Goal: Transaction & Acquisition: Obtain resource

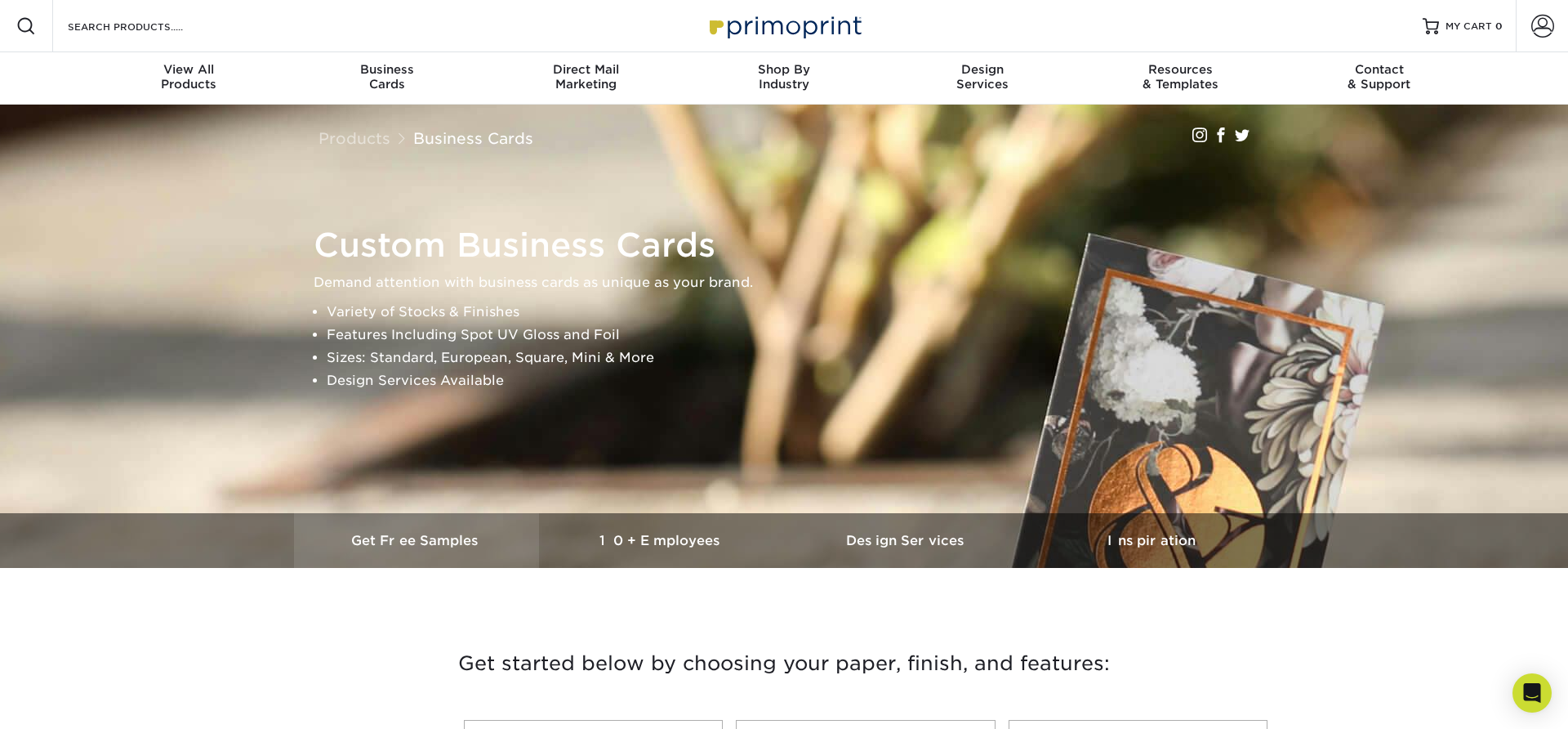
click at [402, 535] on h3 "Get Free Samples" at bounding box center [416, 541] width 245 height 15
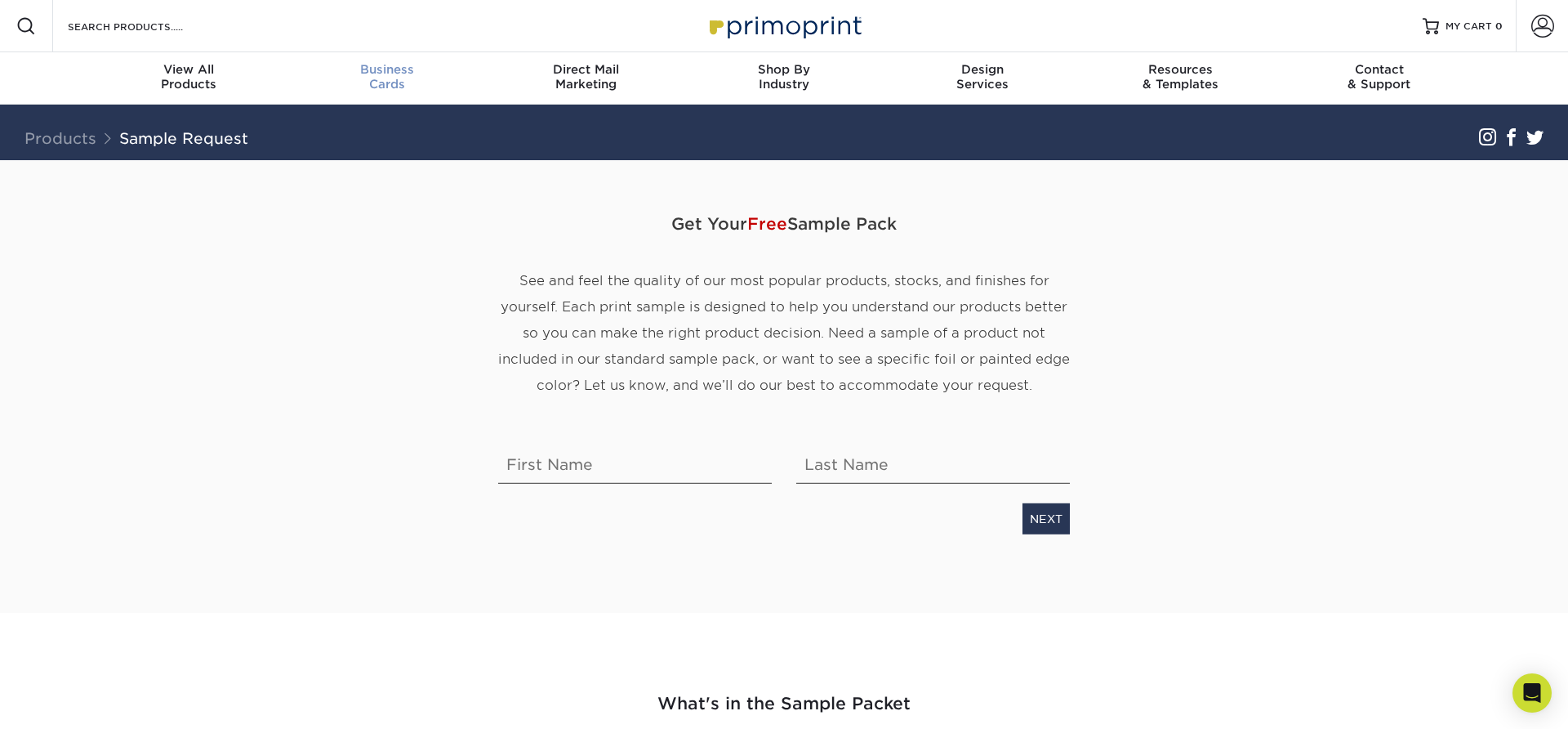
click at [386, 73] on span "Business" at bounding box center [388, 69] width 199 height 14
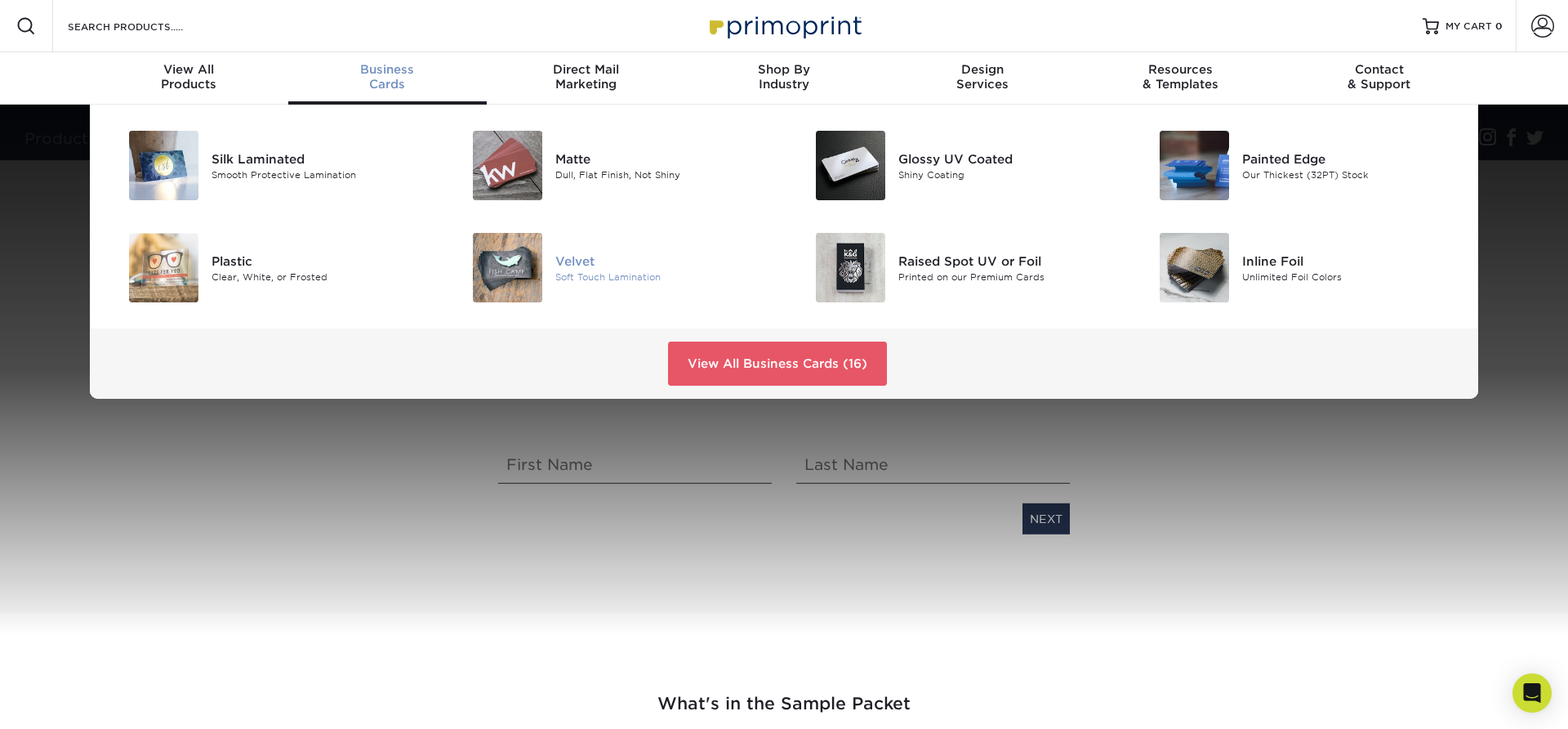
click at [511, 270] on img at bounding box center [507, 268] width 70 height 70
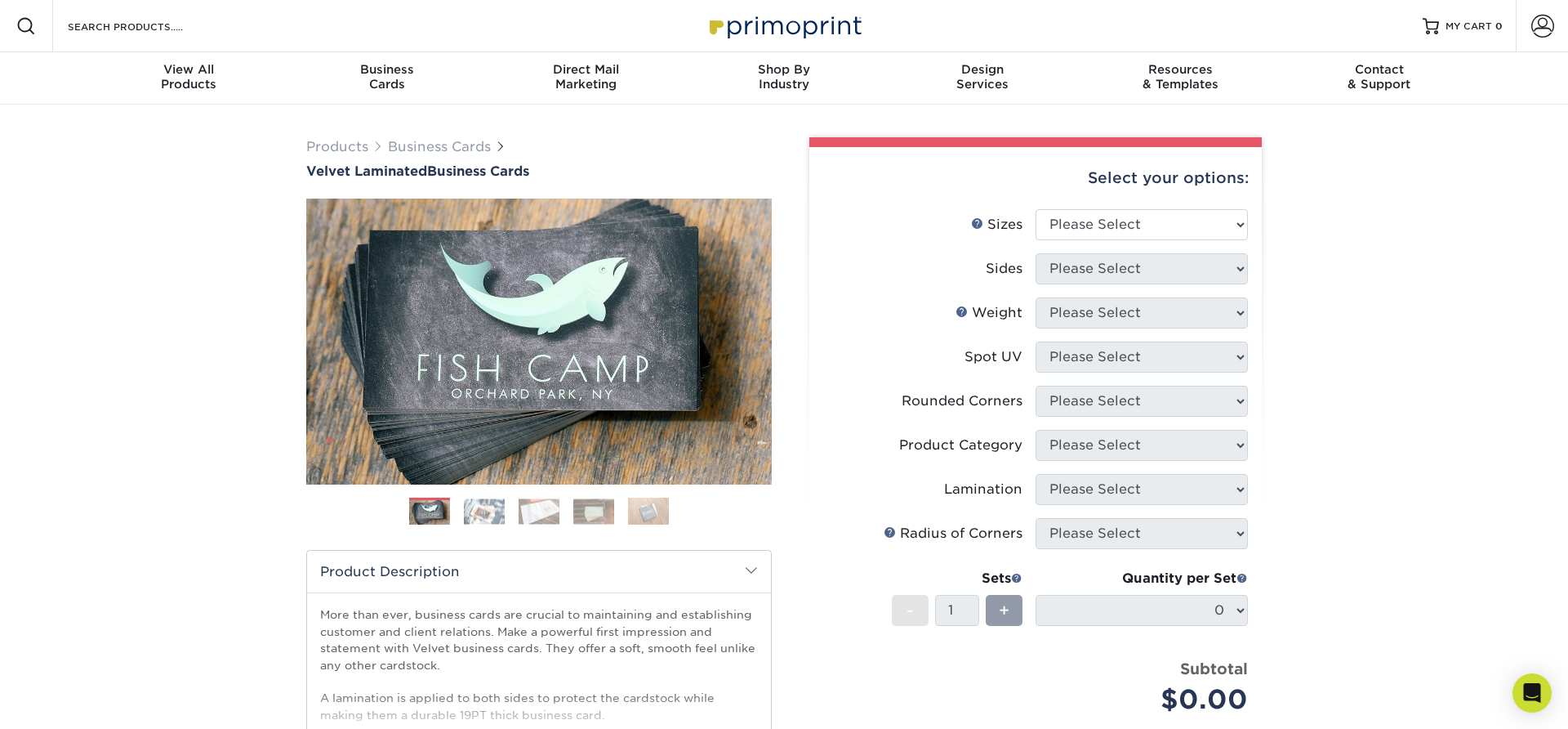
click at [474, 522] on img at bounding box center [484, 511] width 41 height 26
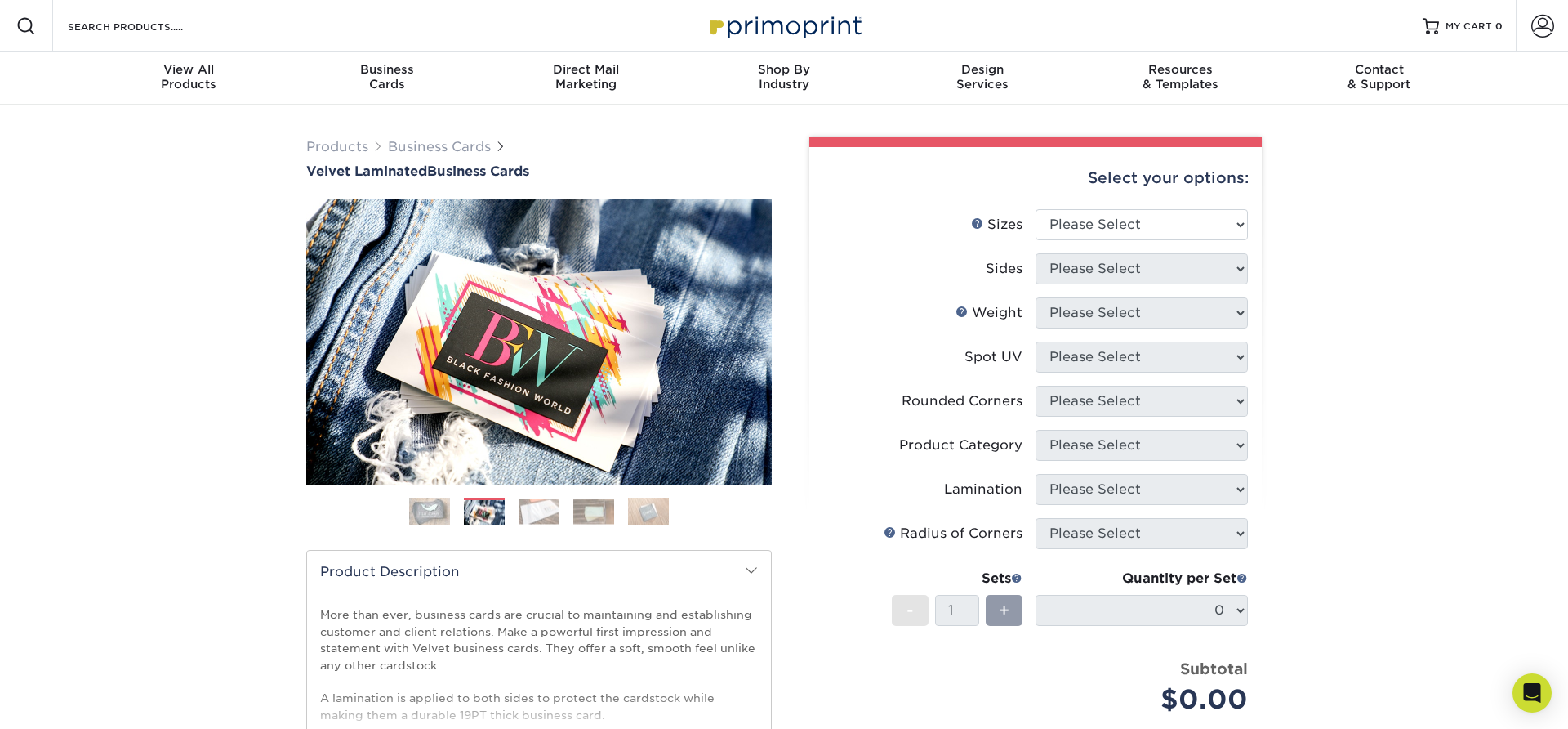
click at [527, 516] on img at bounding box center [539, 511] width 41 height 26
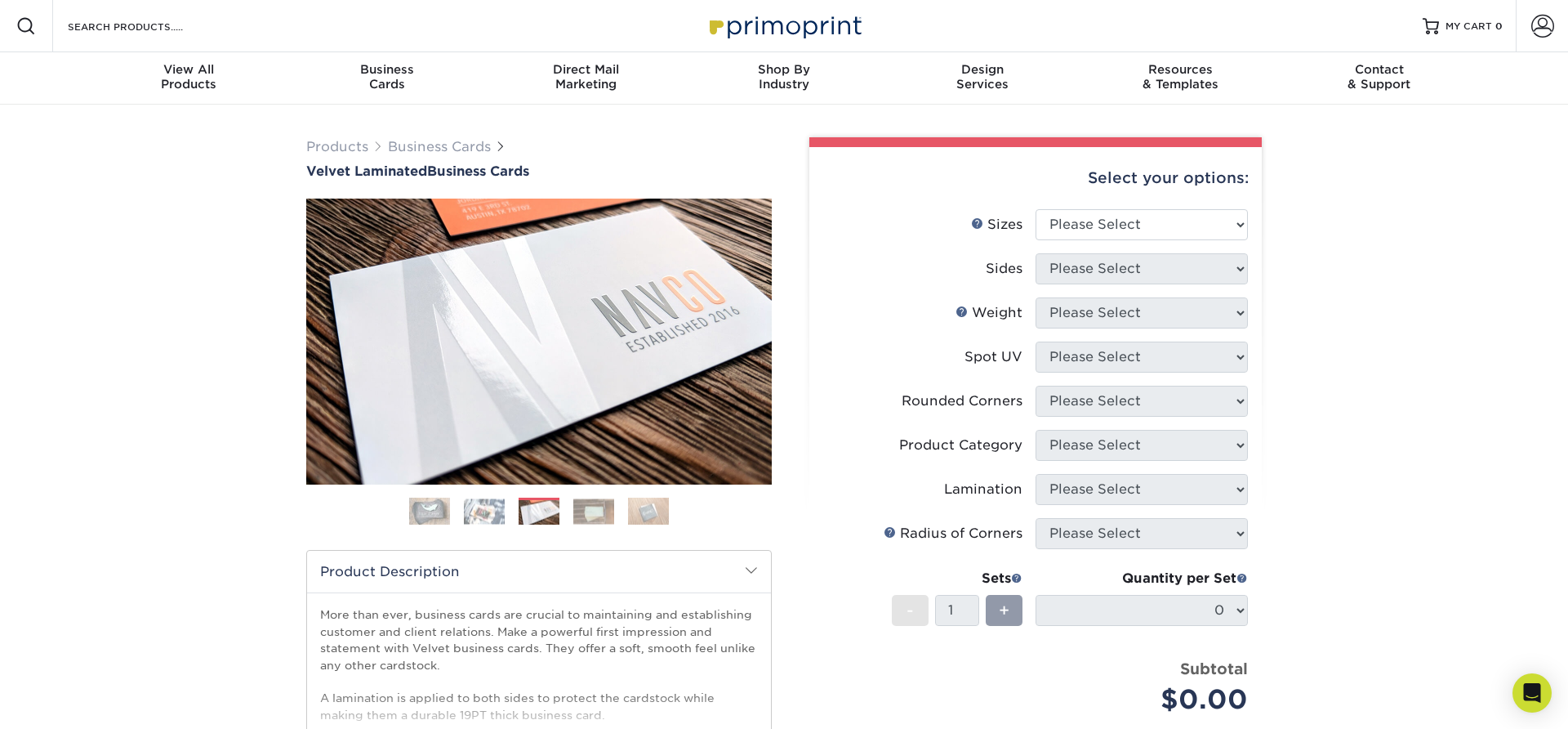
click at [583, 517] on img at bounding box center [593, 511] width 41 height 26
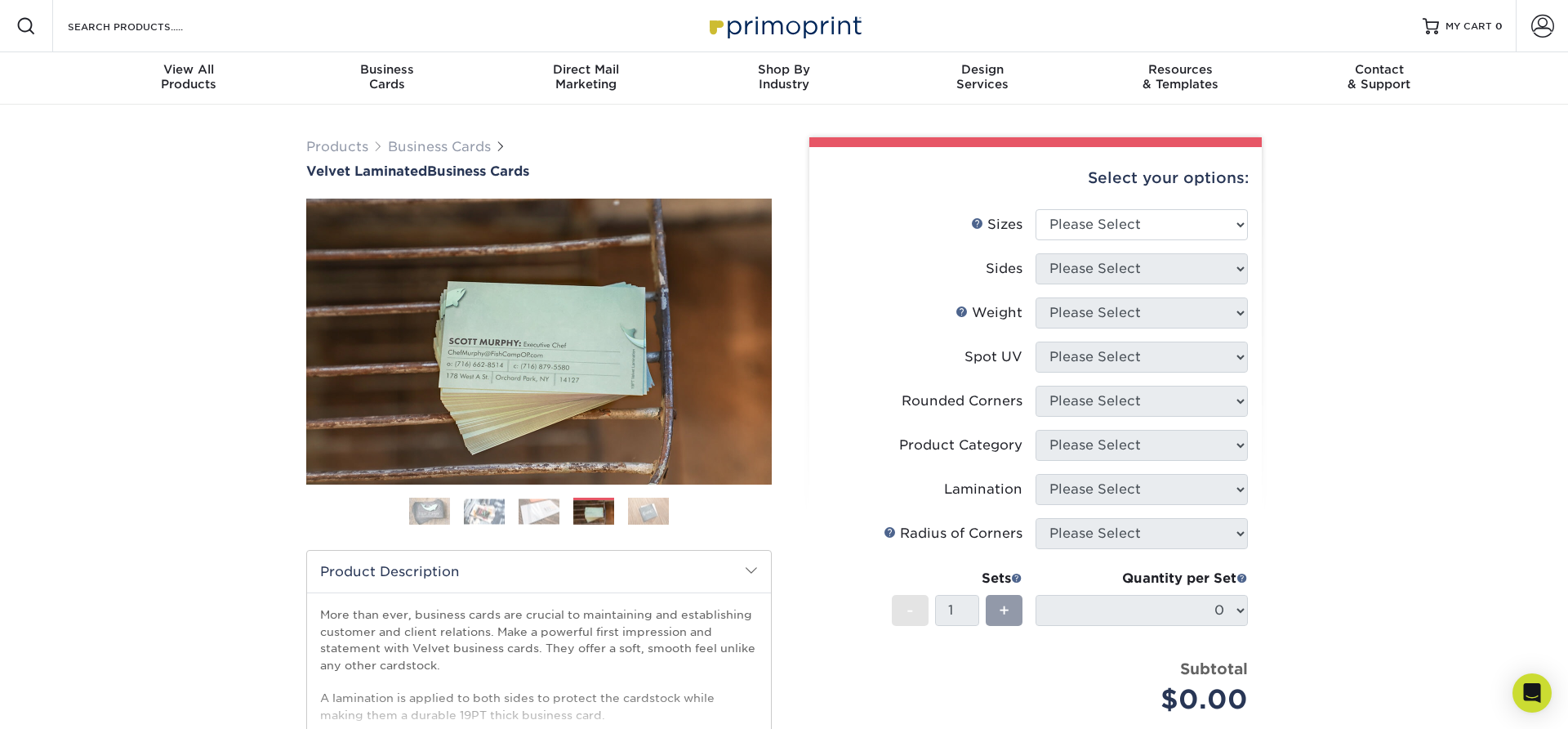
click at [639, 517] on img at bounding box center [648, 511] width 41 height 29
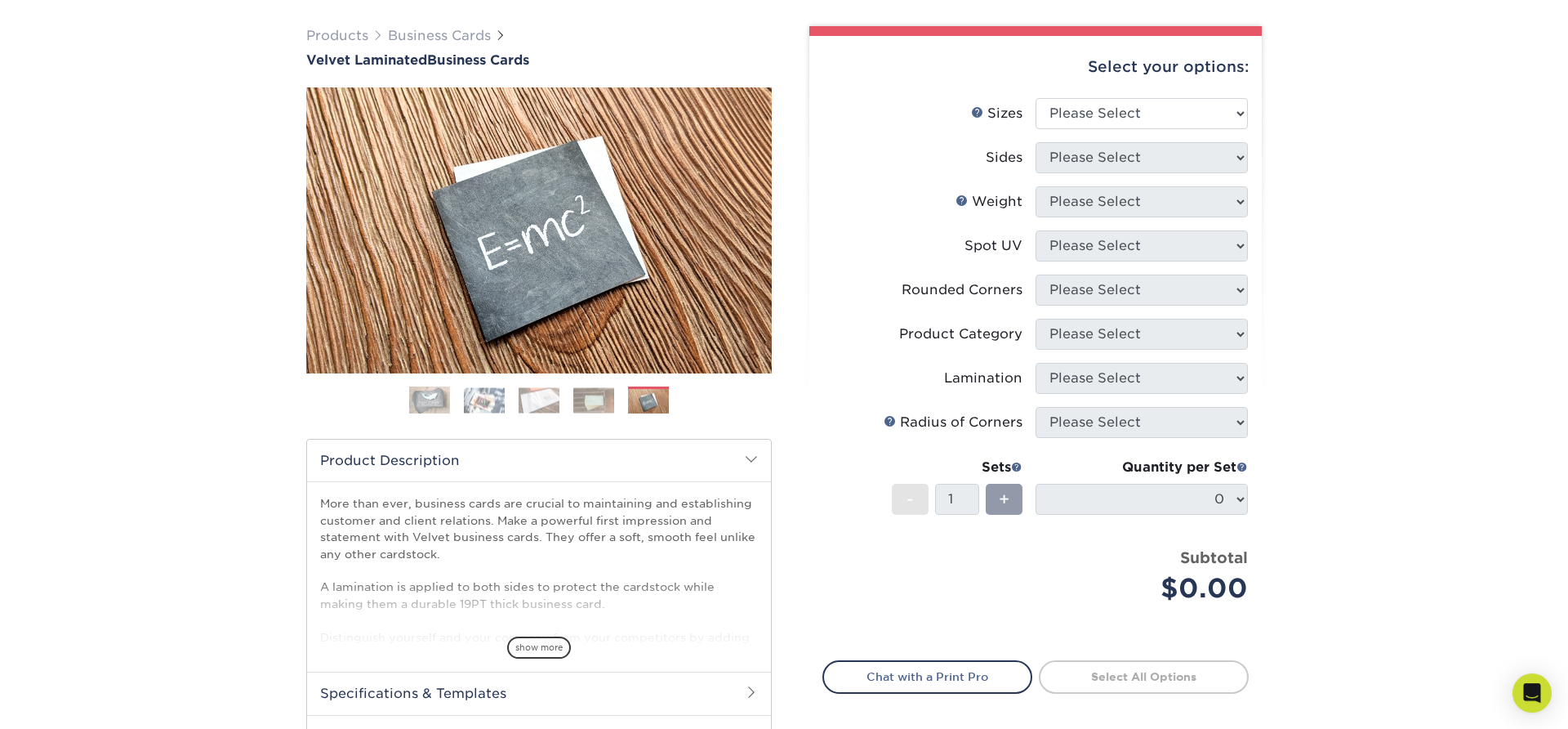
scroll to position [113, 0]
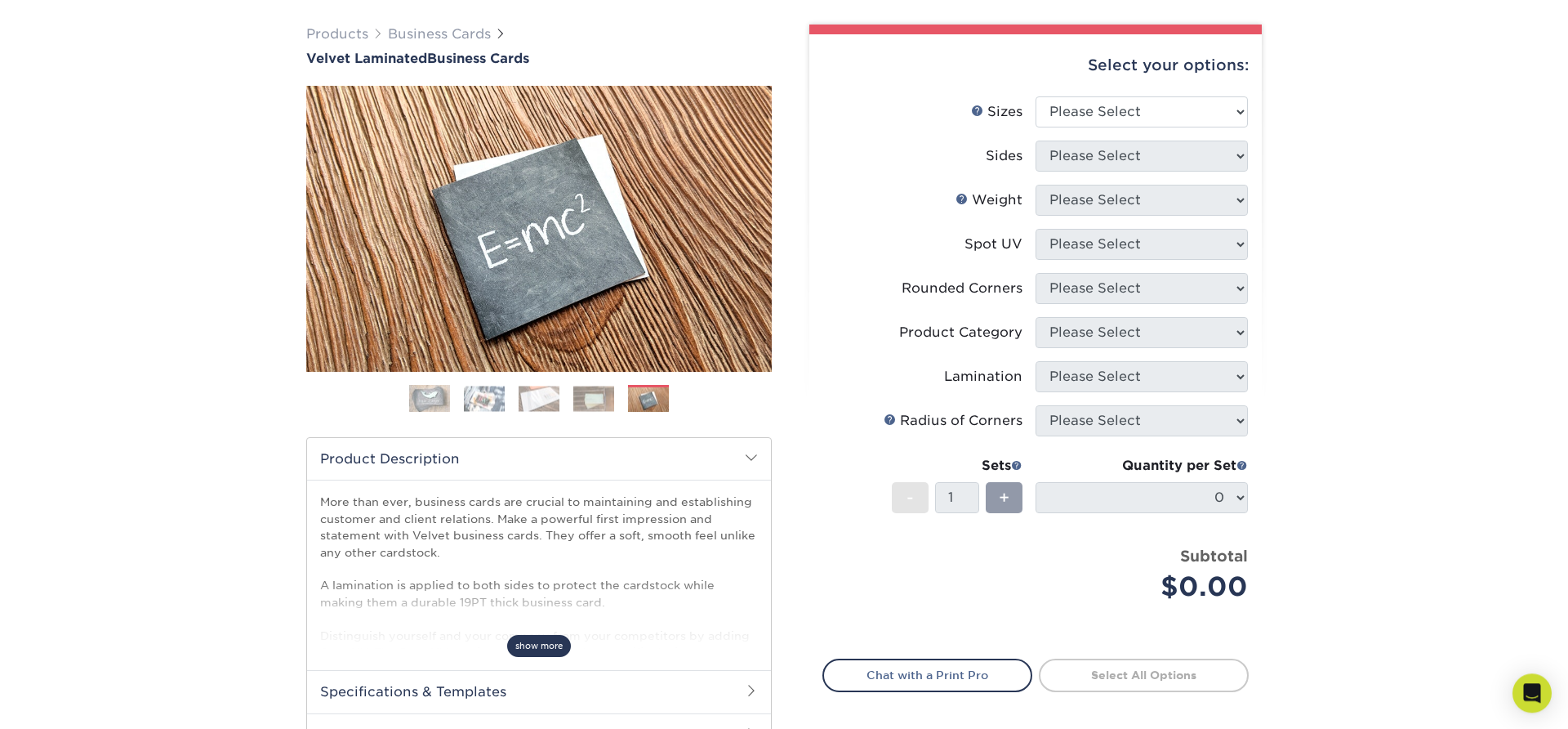
click at [536, 641] on span "show more" at bounding box center [539, 645] width 64 height 22
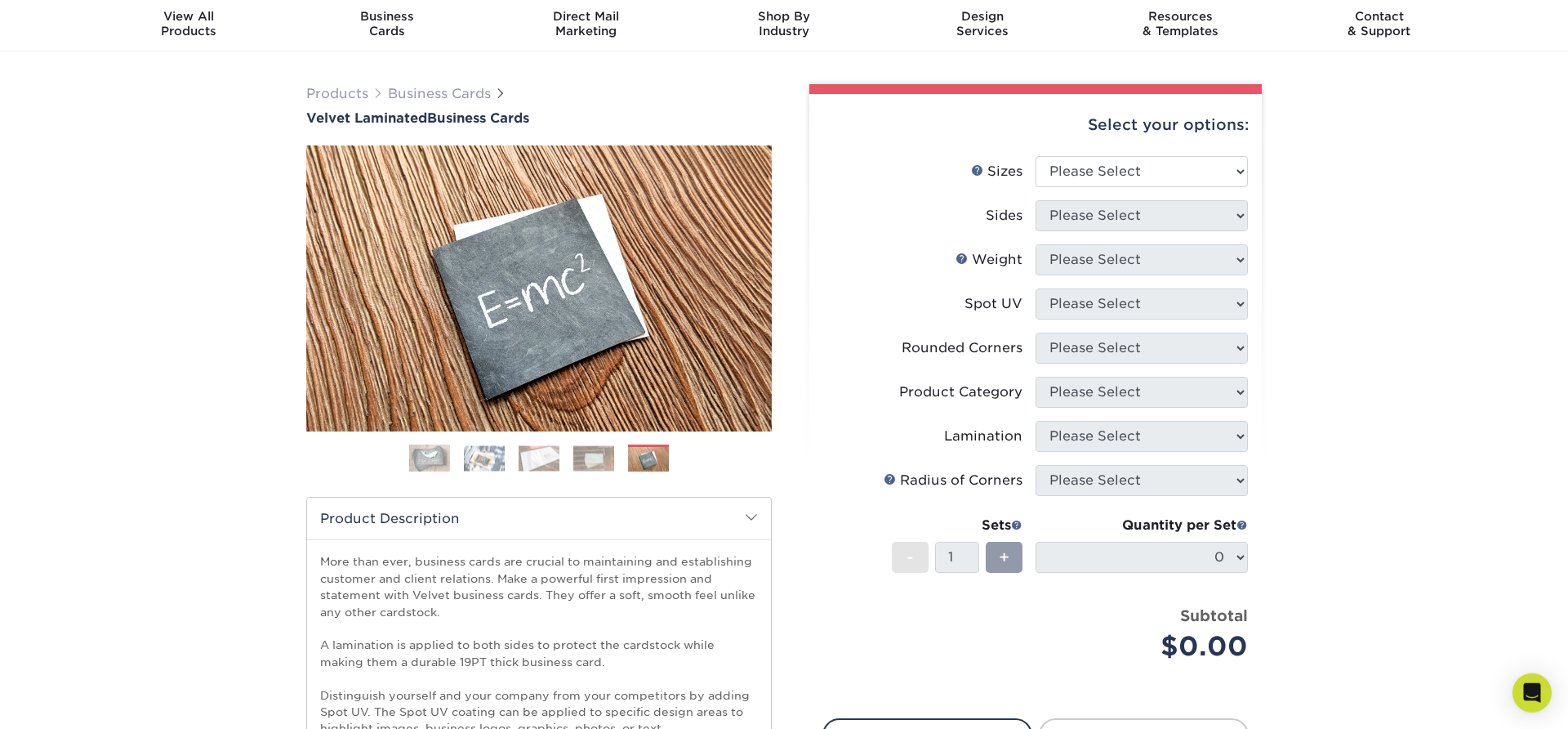
scroll to position [50, 0]
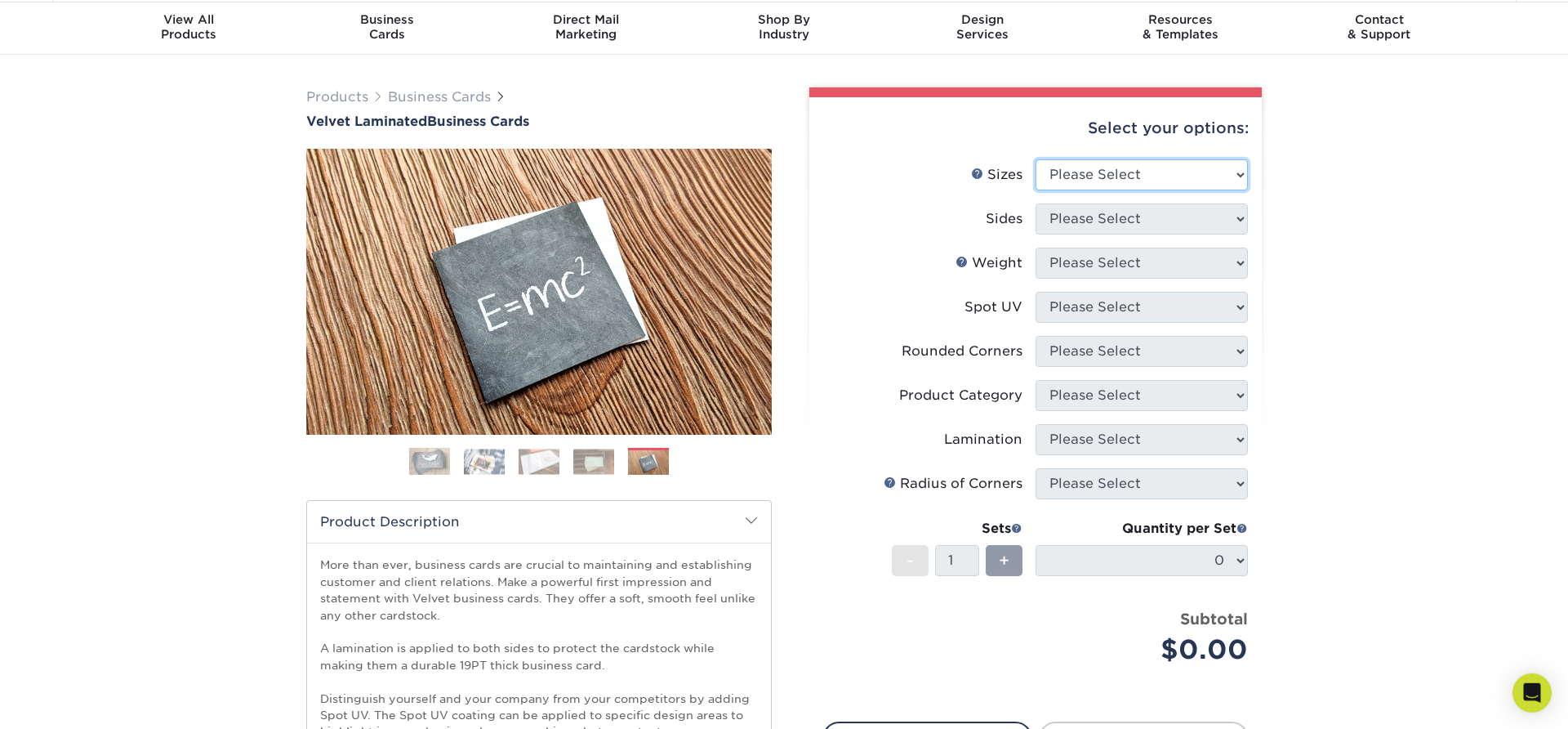
click at [1035, 160] on select "Please Select 1.5" x 3.5" - Mini 1.75" x 3.5" - Mini 2" x 2" - Square 2" x 3" -…" at bounding box center [1141, 175] width 212 height 31
select select "2.00x3.50"
click option "2" x 3.5" - Standard" at bounding box center [0, 0] width 0 height 0
click at [1035, 204] on select "Please Select Print Both Sides Print Front Only" at bounding box center [1141, 219] width 212 height 31
select select "13abbda7-1d64-4f25-8bb2-c179b224825d"
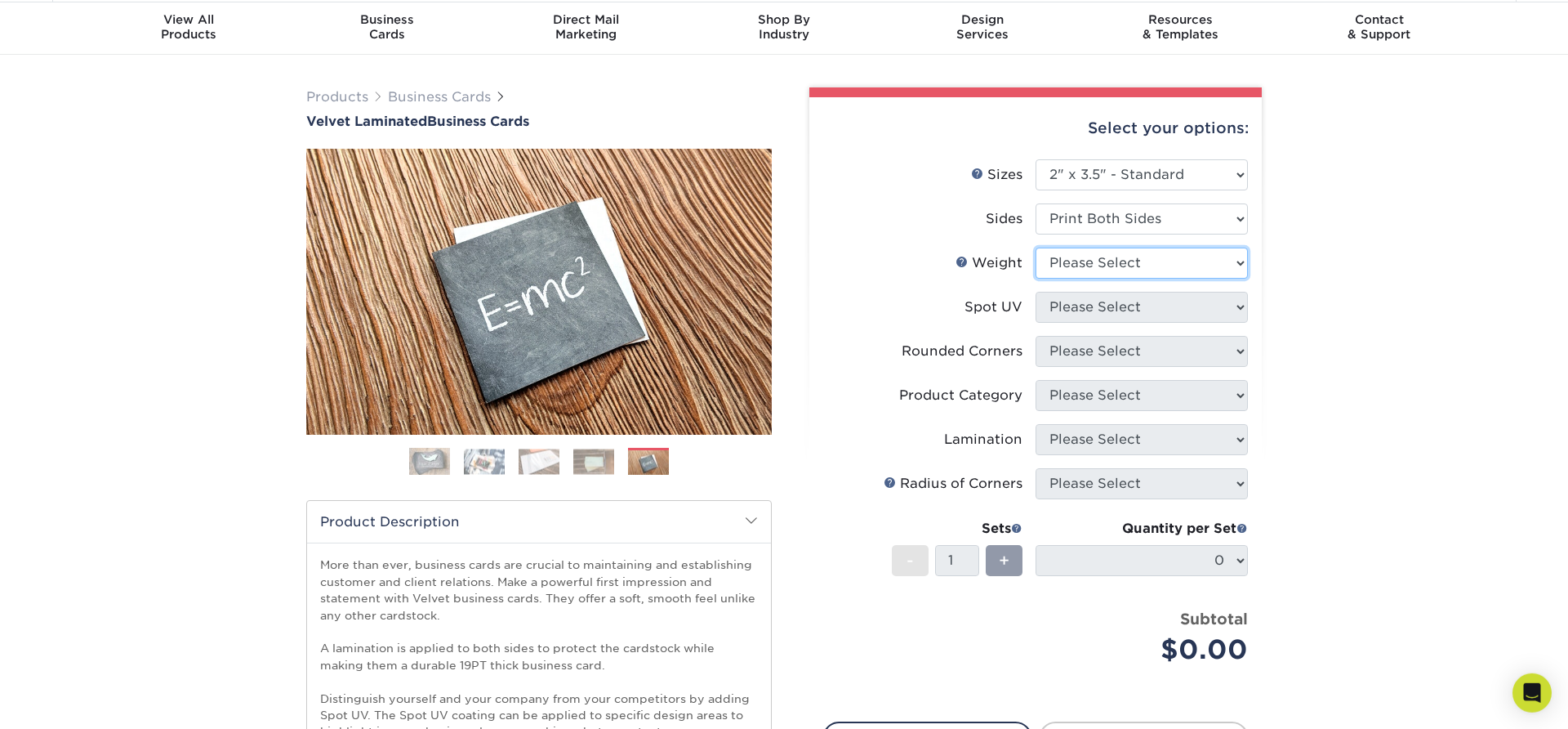
click at [1035, 247] on select "Please Select 16PT" at bounding box center [1141, 263] width 212 height 31
select select "16PT"
click at [1035, 291] on select "Please Select No Spot UV Front and Back (Both Sides) Front Only Back Only" at bounding box center [1141, 307] width 212 height 31
select select "3"
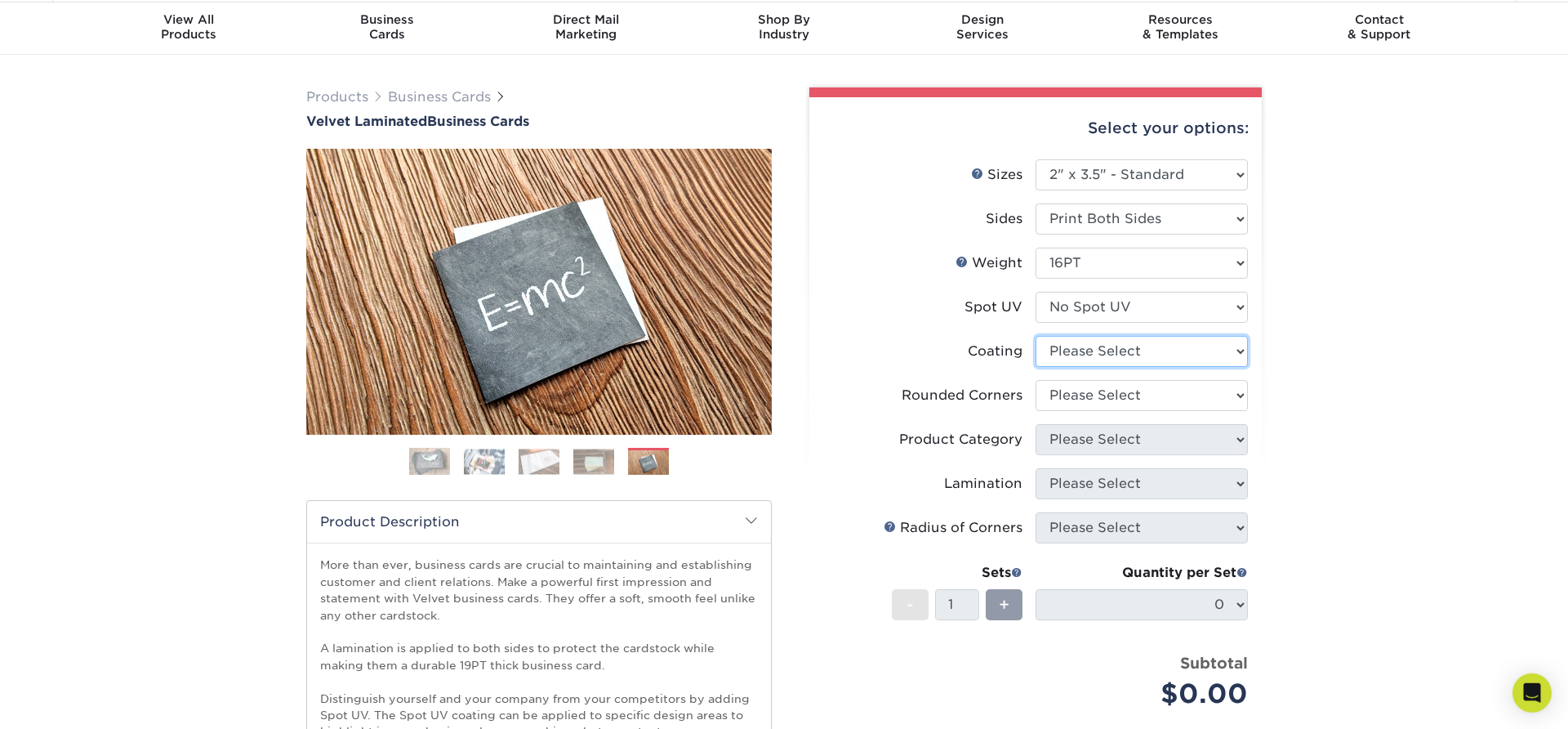
click at [1035, 335] on select at bounding box center [1141, 351] width 212 height 31
select select "3e7618de-abca-4bda-9f97-8b9129e913d8"
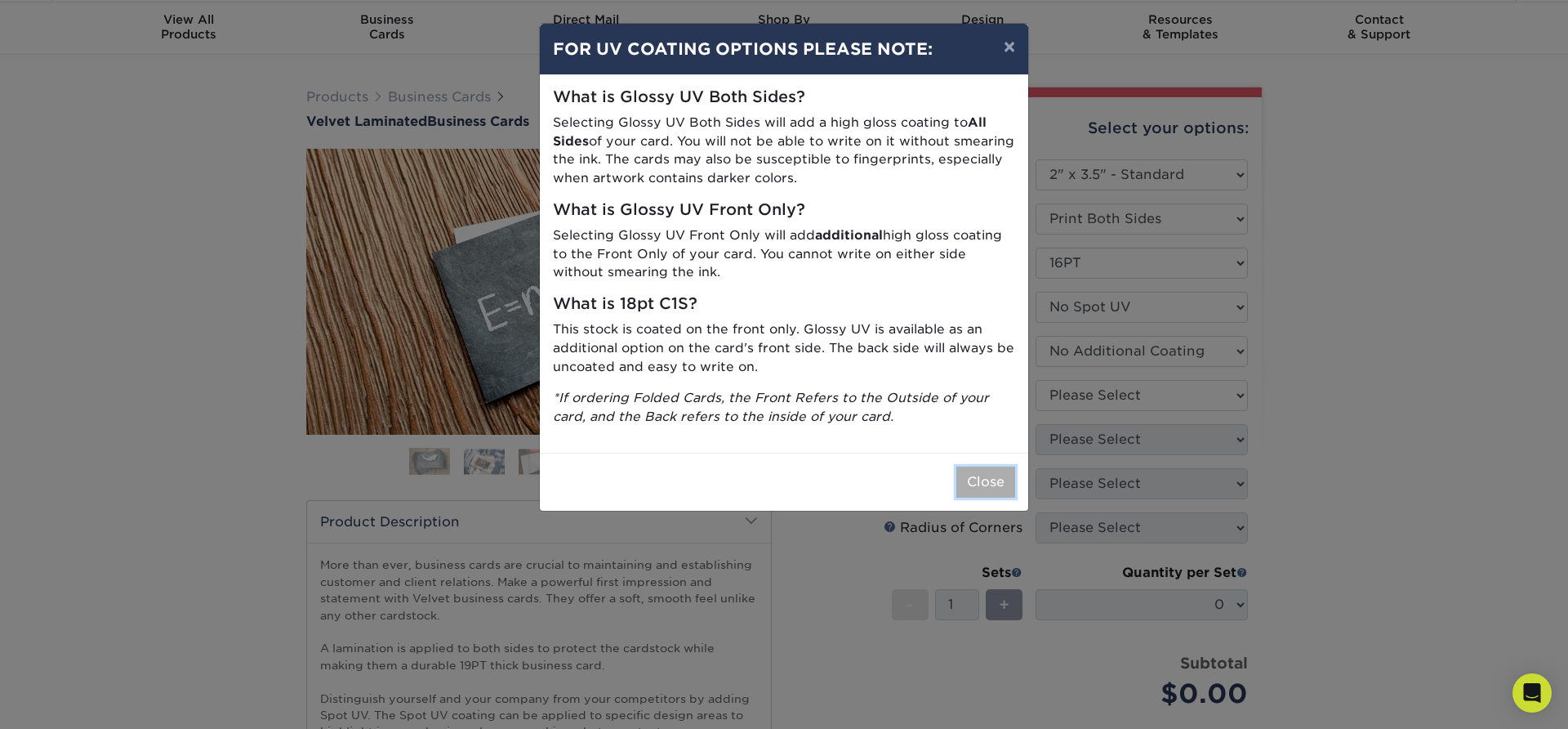
click at [978, 484] on button "Close" at bounding box center [985, 482] width 59 height 31
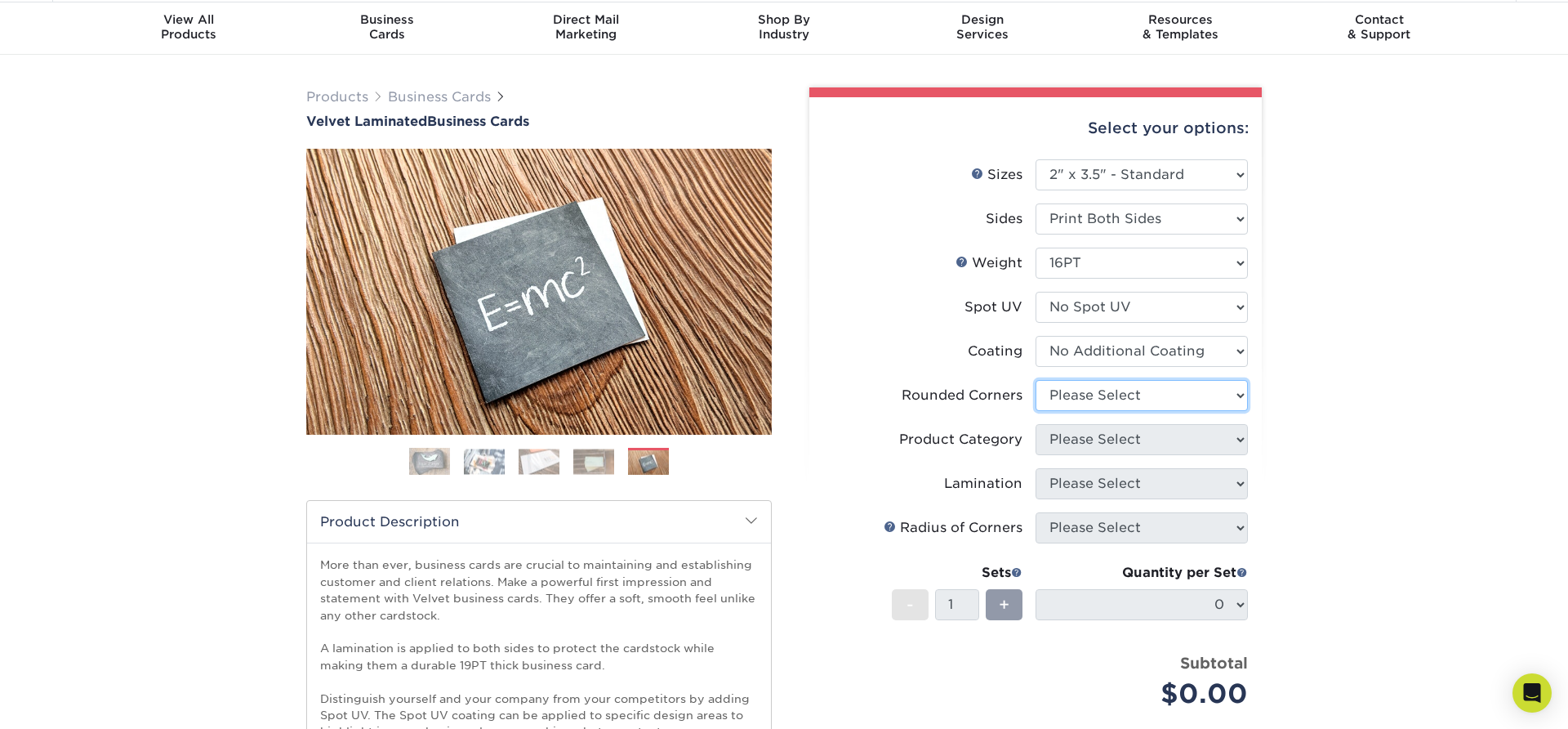
click at [1035, 380] on select "Please Select Yes - Round 2 Corners Yes - Round 4 Corners No" at bounding box center [1141, 396] width 212 height 31
select select "0"
click option "No" at bounding box center [0, 0] width 0 height 0
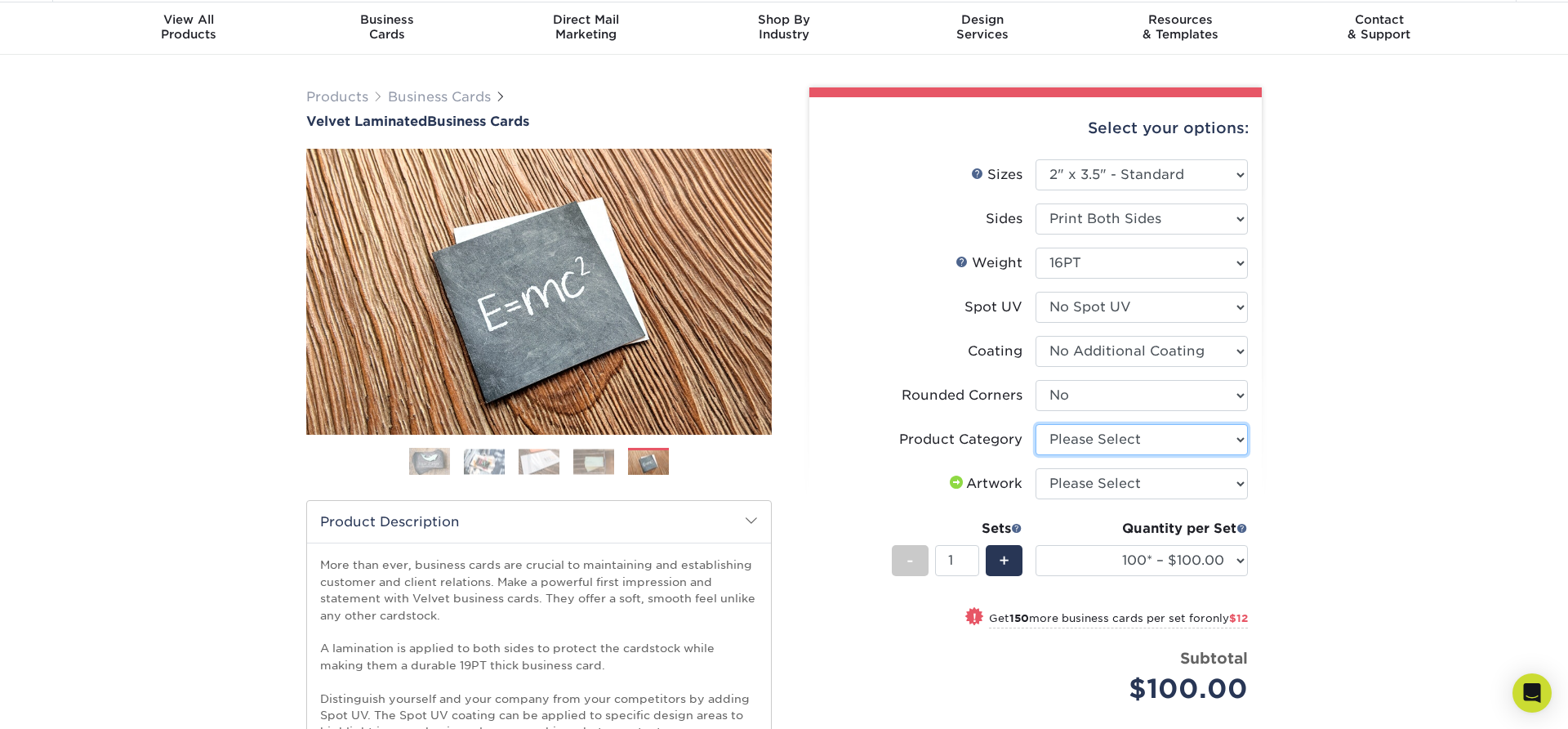
click at [1035, 424] on select "Please Select Business Cards" at bounding box center [1141, 440] width 212 height 31
select select "3b5148f1-0588-4f88-a218-97bcfdce65c1"
click option "Business Cards" at bounding box center [0, 0] width 0 height 0
click at [1035, 468] on select "Please Select I will upload files I need a design - $100" at bounding box center [1141, 483] width 212 height 31
select select "upload"
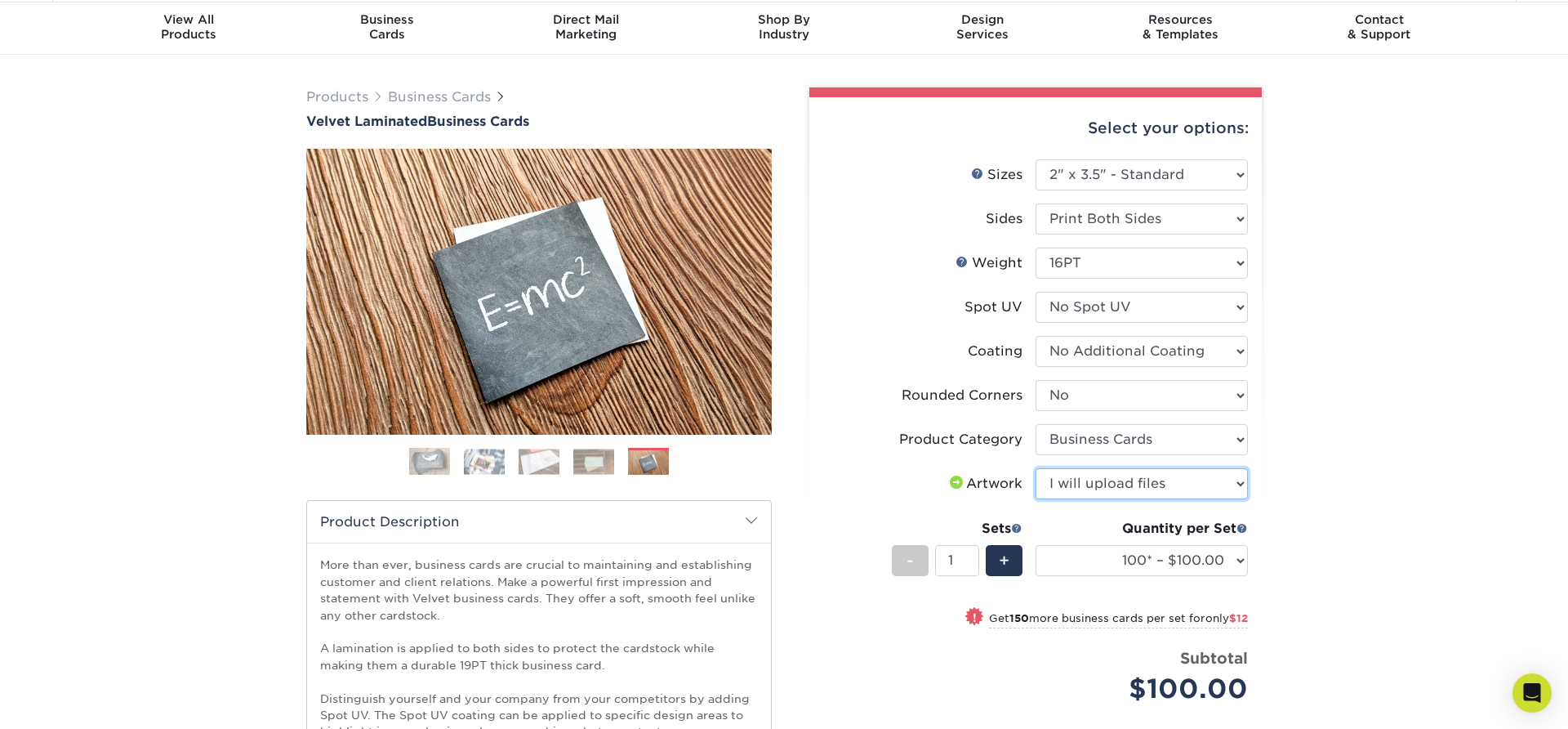
click option "I will upload files" at bounding box center [0, 0] width 0 height 0
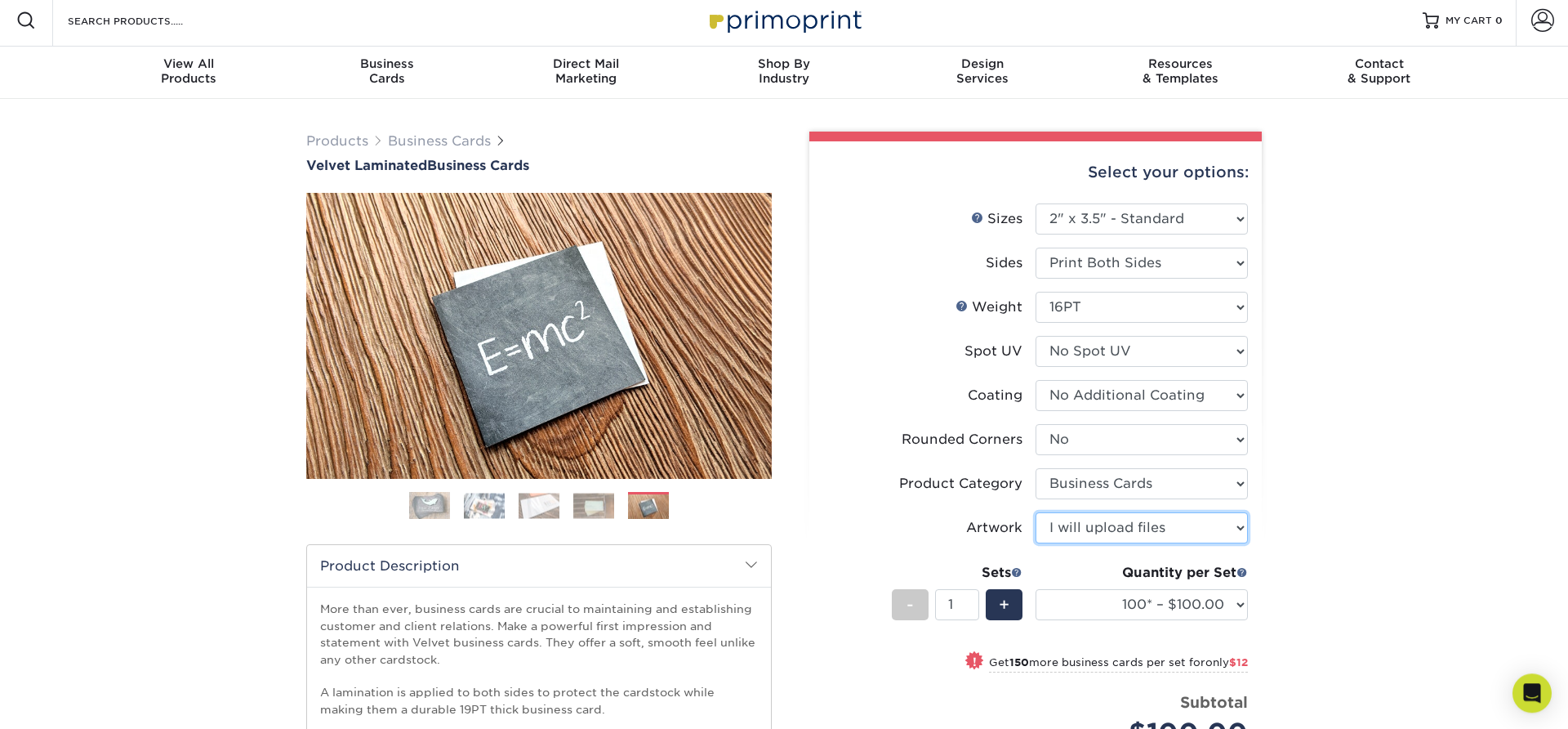
scroll to position [0, 0]
